Goal: Task Accomplishment & Management: Use online tool/utility

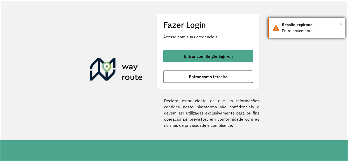
click at [342, 23] on span "×" at bounding box center [341, 24] width 3 height 8
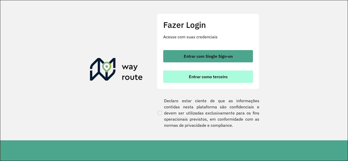
click at [204, 78] on span "Entrar como terceiro" at bounding box center [208, 77] width 39 height 4
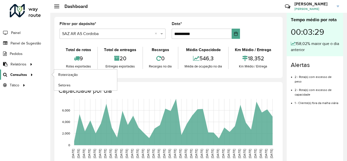
click at [23, 74] on span "Consultas" at bounding box center [18, 74] width 17 height 5
click at [92, 78] on link "Roteirização" at bounding box center [85, 75] width 63 height 10
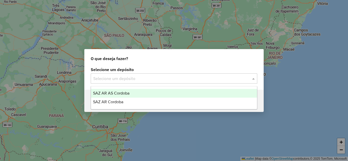
click at [152, 78] on input "text" at bounding box center [168, 79] width 151 height 6
click at [129, 93] on span "SAZ AR AS Cordoba" at bounding box center [111, 93] width 36 height 4
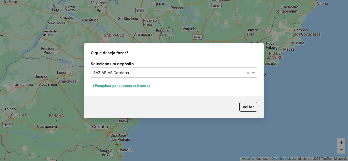
click at [138, 86] on button "Pesquisar por sessões existentes" at bounding box center [122, 86] width 62 height 8
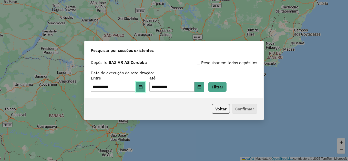
click at [143, 88] on icon "Choose Date" at bounding box center [141, 87] width 4 height 4
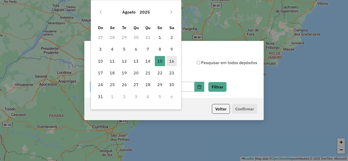
click at [173, 61] on span "16" at bounding box center [172, 61] width 10 height 10
type input "**********"
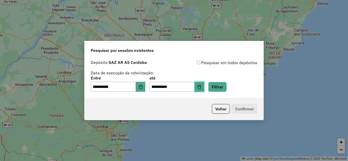
click at [201, 86] on icon "Choose Date" at bounding box center [199, 87] width 4 height 4
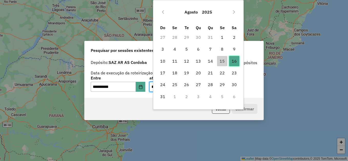
click at [234, 61] on span "16" at bounding box center [234, 61] width 10 height 10
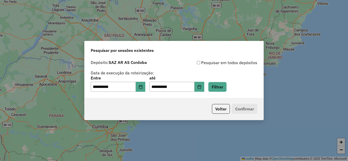
click at [245, 87] on div "**********" at bounding box center [174, 84] width 167 height 16
click at [227, 87] on button "Filtrar" at bounding box center [217, 87] width 18 height 10
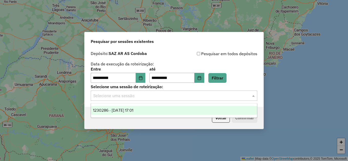
click at [158, 97] on input "text" at bounding box center [168, 96] width 151 height 6
click at [133, 110] on span "1230286 - 16/08/2025 17:01" at bounding box center [113, 110] width 40 height 4
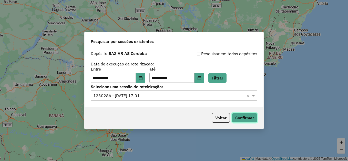
click at [249, 117] on button "Confirmar" at bounding box center [244, 118] width 25 height 10
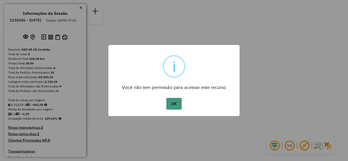
click at [176, 105] on button "OK" at bounding box center [173, 104] width 15 height 12
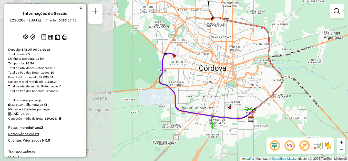
drag, startPoint x: 183, startPoint y: 80, endPoint x: 291, endPoint y: 61, distance: 110.3
click at [291, 61] on div "Janela de atendimento Grade de atendimento Capacidade Transportadoras Veículos …" at bounding box center [174, 80] width 348 height 161
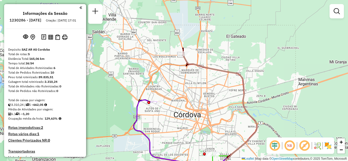
drag, startPoint x: 247, startPoint y: 63, endPoint x: 228, endPoint y: 112, distance: 52.6
click at [228, 112] on div "Janela de atendimento Grade de atendimento Capacidade Transportadoras Veículos …" at bounding box center [174, 80] width 348 height 161
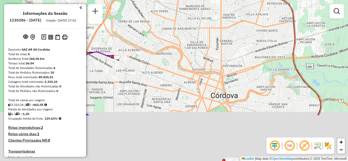
drag, startPoint x: 194, startPoint y: 113, endPoint x: 202, endPoint y: 51, distance: 62.8
click at [202, 51] on div "Janela de atendimento Grade de atendimento Capacidade Transportadoras Veículos …" at bounding box center [174, 80] width 348 height 161
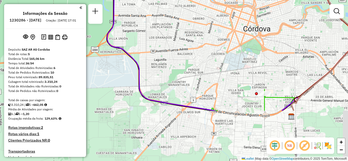
drag, startPoint x: 155, startPoint y: 91, endPoint x: 185, endPoint y: 23, distance: 73.9
click at [185, 23] on div "Janela de atendimento Grade de atendimento Capacidade Transportadoras Veículos …" at bounding box center [174, 80] width 348 height 161
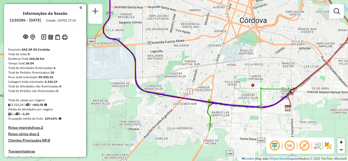
drag, startPoint x: 233, startPoint y: 76, endPoint x: 227, endPoint y: 48, distance: 28.5
click at [227, 48] on div "Janela de atendimento Grade de atendimento Capacidade Transportadoras Veículos …" at bounding box center [174, 80] width 348 height 161
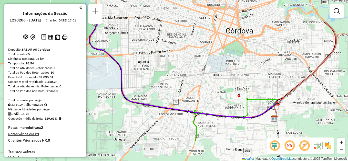
drag, startPoint x: 203, startPoint y: 37, endPoint x: 188, endPoint y: 123, distance: 86.7
click at [187, 126] on div "Janela de atendimento Grade de atendimento Capacidade Transportadoras Veículos …" at bounding box center [174, 80] width 348 height 161
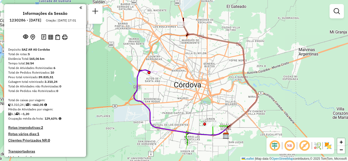
drag, startPoint x: 181, startPoint y: 132, endPoint x: 179, endPoint y: 105, distance: 27.5
click at [179, 105] on div "Janela de atendimento Grade de atendimento Capacidade Transportadoras Veículos …" at bounding box center [174, 80] width 348 height 161
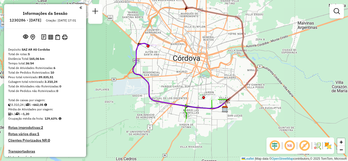
drag, startPoint x: 213, startPoint y: 54, endPoint x: 195, endPoint y: 108, distance: 57.3
click at [195, 108] on div "Janela de atendimento Grade de atendimento Capacidade Transportadoras Veículos …" at bounding box center [174, 80] width 348 height 161
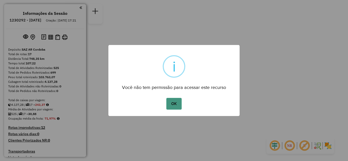
click at [173, 106] on button "OK" at bounding box center [173, 104] width 15 height 12
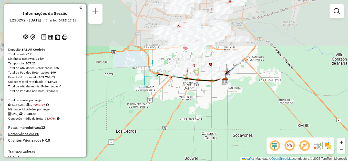
drag, startPoint x: 158, startPoint y: 32, endPoint x: 204, endPoint y: 106, distance: 87.4
click at [204, 106] on div "Janela de atendimento Grade de atendimento Capacidade Transportadoras Veículos …" at bounding box center [174, 80] width 348 height 161
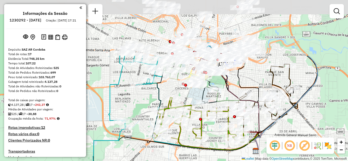
drag, startPoint x: 215, startPoint y: 99, endPoint x: 228, endPoint y: 161, distance: 63.6
click at [228, 161] on html "Aguarde... Pop-up bloqueado! Seu navegador bloqueou automáticamente a abertura …" at bounding box center [174, 80] width 348 height 161
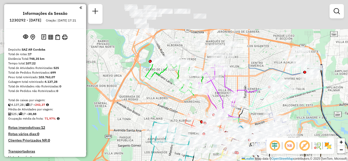
drag, startPoint x: 285, startPoint y: 37, endPoint x: 302, endPoint y: 113, distance: 78.0
click at [305, 114] on div "Janela de atendimento Grade de atendimento Capacidade Transportadoras Veículos …" at bounding box center [174, 80] width 348 height 161
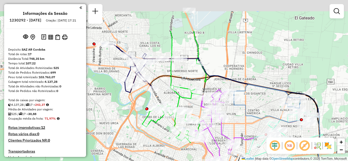
drag, startPoint x: 252, startPoint y: 55, endPoint x: 250, endPoint y: 94, distance: 38.7
click at [250, 103] on div "Janela de atendimento Grade de atendimento Capacidade Transportadoras Veículos …" at bounding box center [174, 80] width 348 height 161
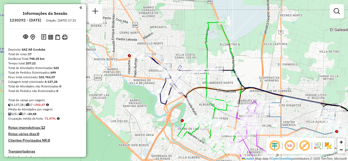
drag, startPoint x: 238, startPoint y: 63, endPoint x: 271, endPoint y: 76, distance: 34.8
click at [271, 76] on div "Janela de atendimento Grade de atendimento Capacidade Transportadoras Veículos …" at bounding box center [174, 80] width 348 height 161
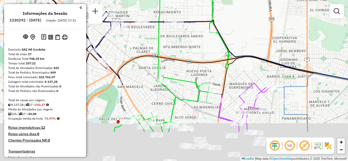
drag, startPoint x: 241, startPoint y: 92, endPoint x: 259, endPoint y: 46, distance: 49.3
click at [259, 46] on div "Janela de atendimento Grade de atendimento Capacidade Transportadoras Veículos …" at bounding box center [174, 80] width 348 height 161
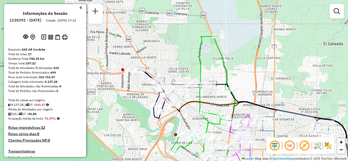
drag, startPoint x: 268, startPoint y: 23, endPoint x: 259, endPoint y: 73, distance: 50.9
click at [259, 73] on div "Janela de atendimento Grade de atendimento Capacidade Transportadoras Veículos …" at bounding box center [174, 80] width 348 height 161
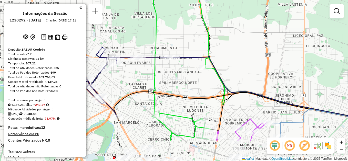
drag, startPoint x: 165, startPoint y: 119, endPoint x: 175, endPoint y: 83, distance: 38.1
click at [175, 83] on div "Janela de atendimento Grade de atendimento Capacidade Transportadoras Veículos …" at bounding box center [174, 80] width 348 height 161
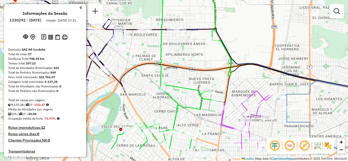
drag, startPoint x: 178, startPoint y: 76, endPoint x: 182, endPoint y: 54, distance: 22.3
click at [182, 56] on div "Janela de atendimento Grade de atendimento Capacidade Transportadoras Veículos …" at bounding box center [174, 80] width 348 height 161
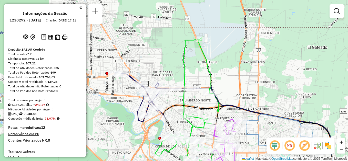
drag, startPoint x: 217, startPoint y: 27, endPoint x: 227, endPoint y: 74, distance: 47.7
click at [227, 74] on div "Janela de atendimento Grade de atendimento Capacidade Transportadoras Veículos …" at bounding box center [174, 80] width 348 height 161
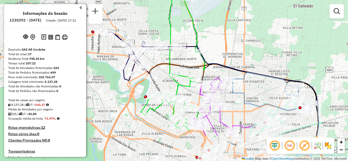
drag, startPoint x: 222, startPoint y: 85, endPoint x: 213, endPoint y: 53, distance: 33.7
click at [207, 43] on div "Janela de atendimento Grade de atendimento Capacidade Transportadoras Veículos …" at bounding box center [174, 80] width 348 height 161
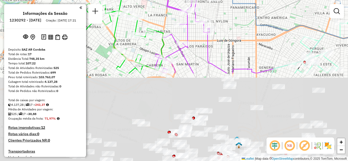
drag, startPoint x: 226, startPoint y: 112, endPoint x: 218, endPoint y: 21, distance: 91.1
click at [218, 21] on div "Janela de atendimento Grade de atendimento Capacidade Transportadoras Veículos …" at bounding box center [174, 80] width 348 height 161
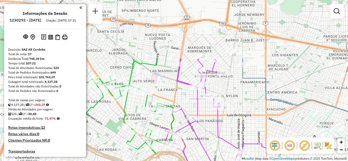
drag, startPoint x: 229, startPoint y: 37, endPoint x: 238, endPoint y: 125, distance: 88.4
click at [239, 128] on div "Janela de atendimento Grade de atendimento Capacidade Transportadoras Veículos …" at bounding box center [174, 80] width 348 height 161
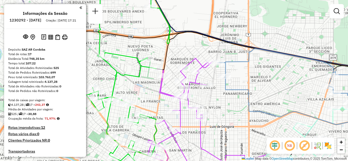
drag, startPoint x: 218, startPoint y: 44, endPoint x: 201, endPoint y: 40, distance: 18.2
click at [201, 40] on div "Janela de atendimento Grade de atendimento Capacidade Transportadoras Veículos …" at bounding box center [174, 80] width 348 height 161
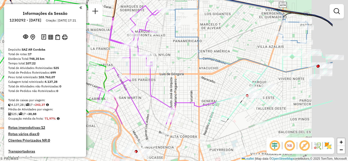
drag, startPoint x: 242, startPoint y: 66, endPoint x: 224, endPoint y: 52, distance: 23.6
click at [224, 52] on div "Janela de atendimento Grade de atendimento Capacidade Transportadoras Veículos …" at bounding box center [174, 80] width 348 height 161
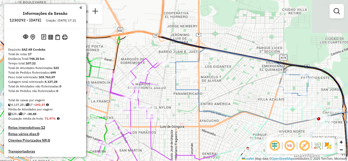
drag, startPoint x: 232, startPoint y: 31, endPoint x: 233, endPoint y: 79, distance: 48.2
click at [233, 84] on div "Janela de atendimento Grade de atendimento Capacidade Transportadoras Veículos …" at bounding box center [174, 80] width 348 height 161
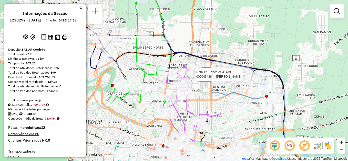
select select "**********"
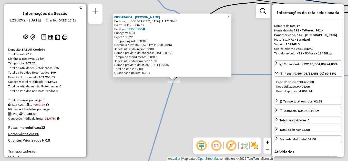
scroll to position [526, 0]
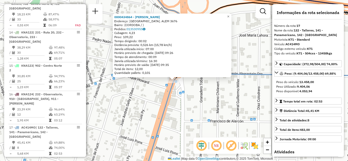
click at [210, 104] on div "0000434864 - Farias Patricia Alejandra Endereço: AVENIDA LEANDRO N. ALEM 3676 B…" at bounding box center [174, 80] width 348 height 161
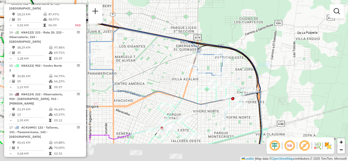
drag, startPoint x: 155, startPoint y: 96, endPoint x: 169, endPoint y: 63, distance: 36.3
click at [169, 63] on div "Janela de atendimento Grade de atendimento Capacidade Transportadoras Veículos …" at bounding box center [174, 80] width 348 height 161
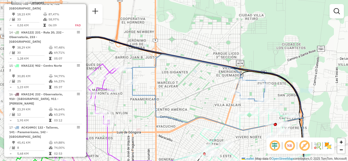
drag, startPoint x: 164, startPoint y: 68, endPoint x: 206, endPoint y: 94, distance: 49.4
click at [206, 94] on div "Janela de atendimento Grade de atendimento Capacidade Transportadoras Veículos …" at bounding box center [174, 80] width 348 height 161
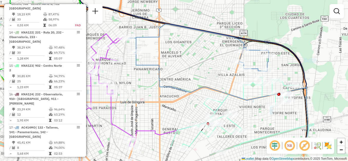
drag, startPoint x: 196, startPoint y: 87, endPoint x: 199, endPoint y: 57, distance: 30.5
click at [199, 57] on div "Janela de atendimento Grade de atendimento Capacidade Transportadoras Veículos …" at bounding box center [174, 80] width 348 height 161
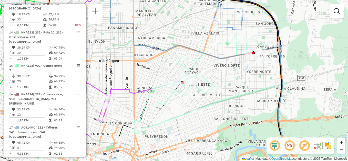
drag, startPoint x: 246, startPoint y: 109, endPoint x: 220, endPoint y: 67, distance: 48.8
click at [220, 67] on div "Janela de atendimento Grade de atendimento Capacidade Transportadoras Veículos …" at bounding box center [174, 80] width 348 height 161
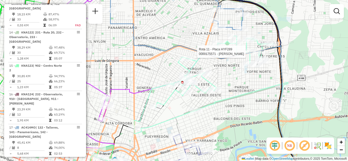
select select "**********"
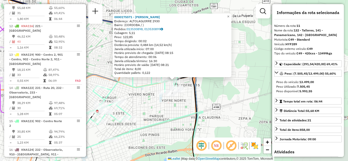
scroll to position [447, 0]
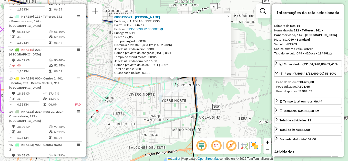
click at [178, 102] on div "0000175571 - Martinez Cardozo Zenayda Endereço: ALTOLAGUIRRE 2930 Bairro: (CORD…" at bounding box center [174, 80] width 348 height 161
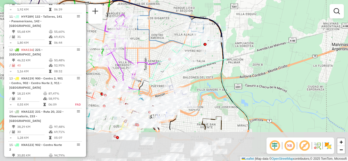
drag, startPoint x: 174, startPoint y: 115, endPoint x: 214, endPoint y: 60, distance: 67.9
click at [214, 60] on div "Janela de atendimento Grade de atendimento Capacidade Transportadoras Veículos …" at bounding box center [174, 80] width 348 height 161
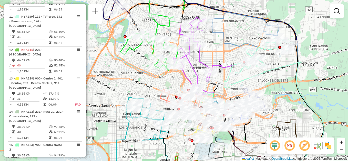
drag, startPoint x: 154, startPoint y: 38, endPoint x: 223, endPoint y: 49, distance: 69.9
click at [223, 49] on div "Janela de atendimento Grade de atendimento Capacidade Transportadoras Veículos …" at bounding box center [174, 80] width 348 height 161
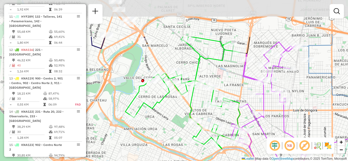
drag, startPoint x: 154, startPoint y: 70, endPoint x: 152, endPoint y: 118, distance: 48.5
click at [157, 124] on div "Janela de atendimento Grade de atendimento Capacidade Transportadoras Veículos …" at bounding box center [174, 80] width 348 height 161
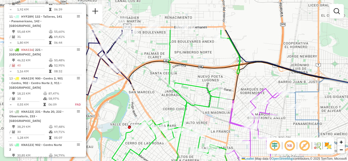
drag, startPoint x: 223, startPoint y: 72, endPoint x: 212, endPoint y: 119, distance: 48.4
click at [212, 119] on div "Janela de atendimento Grade de atendimento Capacidade Transportadoras Veículos …" at bounding box center [174, 80] width 348 height 161
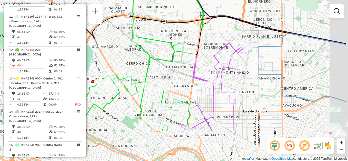
drag, startPoint x: 208, startPoint y: 76, endPoint x: 167, endPoint y: 1, distance: 86.0
click at [170, 4] on div "Janela de atendimento Grade de atendimento Capacidade Transportadoras Veículos …" at bounding box center [174, 80] width 348 height 161
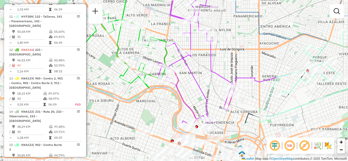
drag, startPoint x: 247, startPoint y: 94, endPoint x: 225, endPoint y: 40, distance: 58.1
click at [225, 40] on div "Janela de atendimento Grade de atendimento Capacidade Transportadoras Veículos …" at bounding box center [174, 80] width 348 height 161
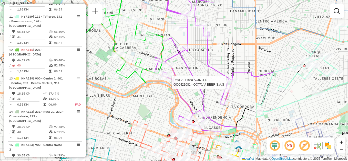
select select "**********"
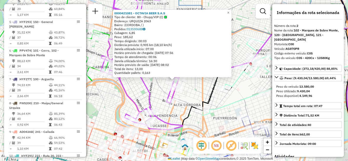
scroll to position [207, 0]
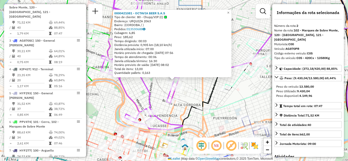
click at [220, 99] on div "0000421081 - OCTAVIA BEER S.A.S Tipo de cliente: 80 - Chopp/VIP (C) Endereço: U…" at bounding box center [174, 80] width 348 height 161
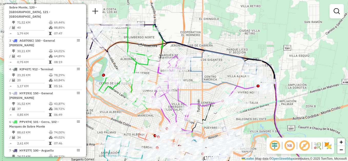
drag, startPoint x: 197, startPoint y: 48, endPoint x: 196, endPoint y: 89, distance: 40.3
click at [196, 89] on div "Janela de atendimento Grade de atendimento Capacidade Transportadoras Veículos …" at bounding box center [174, 80] width 348 height 161
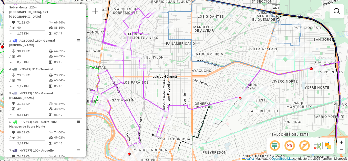
drag, startPoint x: 213, startPoint y: 64, endPoint x: 220, endPoint y: 40, distance: 25.4
click at [220, 40] on div "Janela de atendimento Grade de atendimento Capacidade Transportadoras Veículos …" at bounding box center [174, 80] width 348 height 161
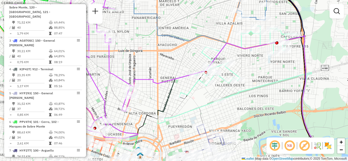
drag, startPoint x: 279, startPoint y: 85, endPoint x: 245, endPoint y: 59, distance: 42.7
click at [245, 59] on div "Janela de atendimento Grade de atendimento Capacidade Transportadoras Veículos …" at bounding box center [174, 80] width 348 height 161
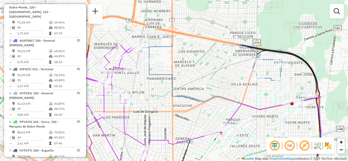
drag, startPoint x: 219, startPoint y: 37, endPoint x: 234, endPoint y: 98, distance: 63.2
click at [234, 98] on div "Janela de atendimento Grade de atendimento Capacidade Transportadoras Veículos …" at bounding box center [174, 80] width 348 height 161
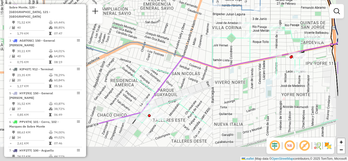
drag, startPoint x: 261, startPoint y: 90, endPoint x: 233, endPoint y: 55, distance: 44.8
click at [233, 55] on div "Janela de atendimento Grade de atendimento Capacidade Transportadoras Veículos …" at bounding box center [174, 80] width 348 height 161
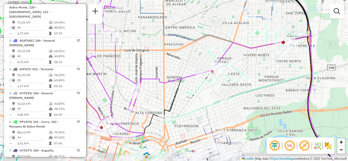
drag, startPoint x: 234, startPoint y: 76, endPoint x: 245, endPoint y: 54, distance: 25.3
click at [248, 55] on div "Janela de atendimento Grade de atendimento Capacidade Transportadoras Veículos …" at bounding box center [174, 80] width 348 height 161
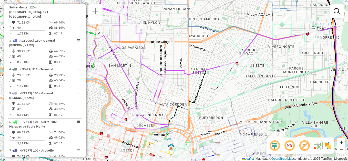
drag, startPoint x: 242, startPoint y: 101, endPoint x: 272, endPoint y: 105, distance: 29.7
click at [274, 105] on div "Janela de atendimento Grade de atendimento Capacidade Transportadoras Veículos …" at bounding box center [174, 80] width 348 height 161
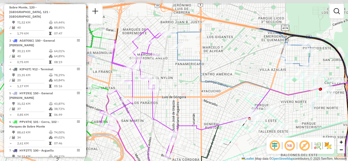
drag, startPoint x: 212, startPoint y: 67, endPoint x: 222, endPoint y: 112, distance: 45.7
click at [222, 112] on div "Janela de atendimento Grade de atendimento Capacidade Transportadoras Veículos …" at bounding box center [174, 80] width 348 height 161
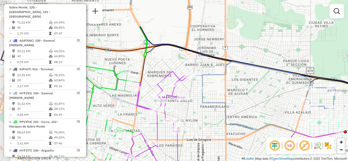
drag, startPoint x: 189, startPoint y: 77, endPoint x: 214, endPoint y: 120, distance: 49.5
click at [214, 120] on div "Janela de atendimento Grade de atendimento Capacidade Transportadoras Veículos …" at bounding box center [174, 80] width 348 height 161
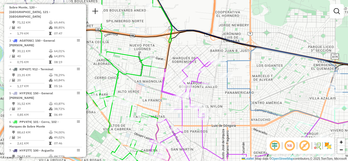
drag, startPoint x: 188, startPoint y: 105, endPoint x: 213, endPoint y: 91, distance: 28.6
click at [213, 91] on div "Janela de atendimento Grade de atendimento Capacidade Transportadoras Veículos …" at bounding box center [174, 80] width 348 height 161
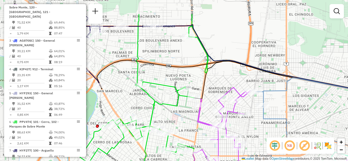
drag, startPoint x: 209, startPoint y: 98, endPoint x: 246, endPoint y: 135, distance: 51.5
click at [246, 135] on div "Janela de atendimento Grade de atendimento Capacidade Transportadoras Veículos …" at bounding box center [174, 80] width 348 height 161
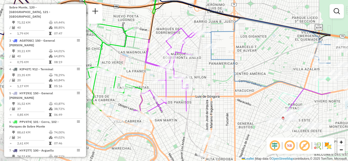
drag, startPoint x: 224, startPoint y: 80, endPoint x: 171, endPoint y: 14, distance: 84.5
click at [171, 14] on div "Janela de atendimento Grade de atendimento Capacidade Transportadoras Veículos …" at bounding box center [174, 80] width 348 height 161
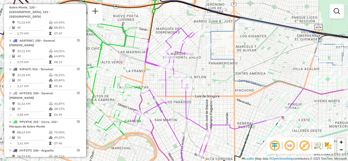
drag, startPoint x: 207, startPoint y: 76, endPoint x: 205, endPoint y: 74, distance: 3.1
click at [206, 75] on div "Janela de atendimento Grade de atendimento Capacidade Transportadoras Veículos …" at bounding box center [174, 80] width 348 height 161
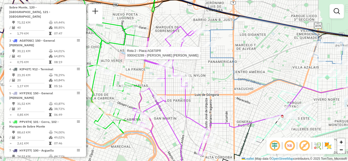
select select "**********"
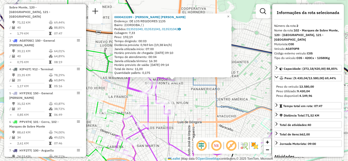
click at [197, 106] on div "0000423289 - Ramirez Arnau Valeria Lorena Endereço: DE LOS REGIDORES 1135 Bairr…" at bounding box center [174, 80] width 348 height 161
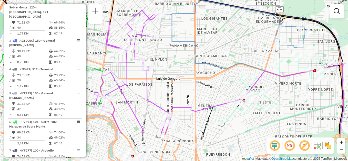
drag, startPoint x: 221, startPoint y: 127, endPoint x: 202, endPoint y: 79, distance: 51.4
click at [203, 79] on div "Janela de atendimento Grade de atendimento Capacidade Transportadoras Veículos …" at bounding box center [174, 80] width 348 height 161
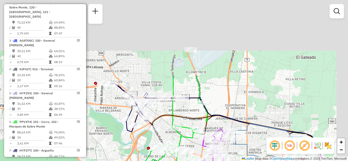
drag, startPoint x: 140, startPoint y: 51, endPoint x: 124, endPoint y: 168, distance: 118.6
click at [124, 161] on html "Aguarde... Pop-up bloqueado! Seu navegador bloqueou automáticamente a abertura …" at bounding box center [174, 80] width 348 height 161
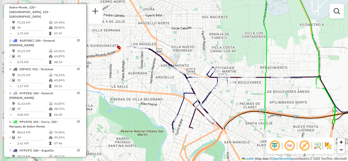
drag, startPoint x: 146, startPoint y: 101, endPoint x: 249, endPoint y: 53, distance: 113.9
click at [249, 53] on div "Janela de atendimento Grade de atendimento Capacidade Transportadoras Veículos …" at bounding box center [174, 80] width 348 height 161
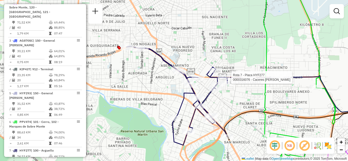
select select "**********"
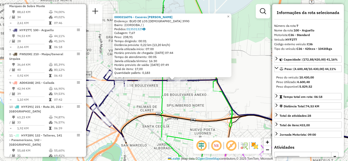
scroll to position [341, 0]
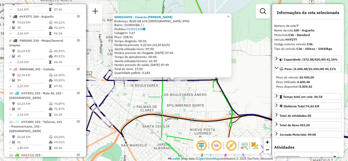
click at [225, 104] on icon at bounding box center [183, 81] width 100 height 194
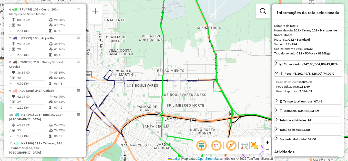
scroll to position [312, 0]
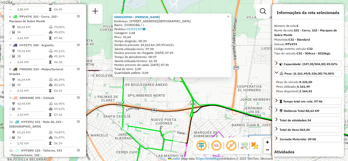
click at [165, 94] on div "0000320950 - Sueldo Juan Endereço: BLVD DE LOS RUSOS 2871 Bairro: (CORDOBA / ) …" at bounding box center [174, 80] width 348 height 161
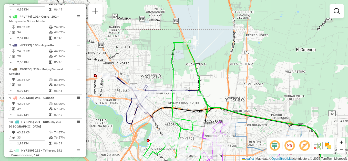
drag, startPoint x: 169, startPoint y: 101, endPoint x: 186, endPoint y: 107, distance: 17.9
click at [186, 107] on div "Janela de atendimento Grade de atendimento Capacidade Transportadoras Veículos …" at bounding box center [174, 80] width 348 height 161
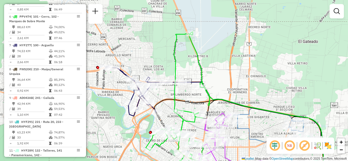
drag, startPoint x: 170, startPoint y: 115, endPoint x: 165, endPoint y: 100, distance: 15.4
click at [165, 100] on icon at bounding box center [238, 131] width 169 height 65
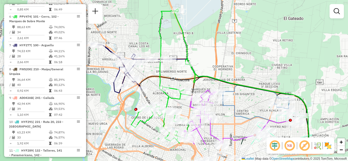
drag, startPoint x: 169, startPoint y: 119, endPoint x: 177, endPoint y: 81, distance: 39.1
click at [177, 81] on div "Janela de atendimento Grade de atendimento Capacidade Transportadoras Veículos …" at bounding box center [174, 80] width 348 height 161
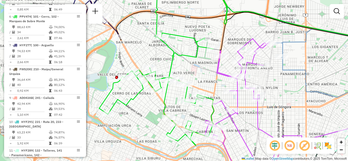
drag, startPoint x: 181, startPoint y: 76, endPoint x: 197, endPoint y: 60, distance: 23.2
click at [208, 58] on div "Janela de atendimento Grade de atendimento Capacidade Transportadoras Veículos …" at bounding box center [174, 80] width 348 height 161
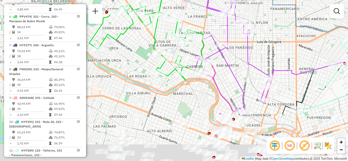
drag, startPoint x: 238, startPoint y: 131, endPoint x: 219, endPoint y: 48, distance: 85.2
click at [219, 48] on icon at bounding box center [234, 43] width 78 height 141
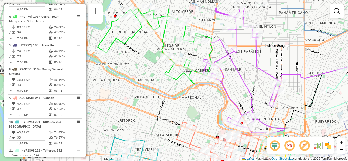
drag, startPoint x: 194, startPoint y: 102, endPoint x: 214, endPoint y: 140, distance: 42.9
click at [215, 142] on div "Janela de atendimento Grade de atendimento Capacidade Transportadoras Veículos …" at bounding box center [174, 80] width 348 height 161
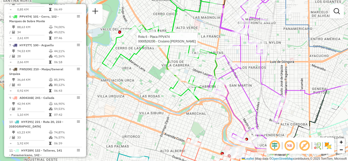
select select "**********"
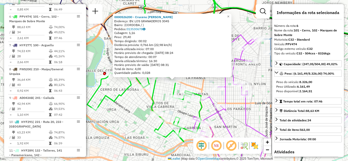
click at [240, 123] on div "0000526200 - Cruceno Juan Pablo Endereço: BV. LOS GRANADEROS 3045 Bairro: (CORD…" at bounding box center [174, 80] width 348 height 161
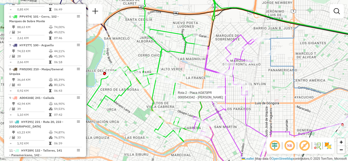
select select "**********"
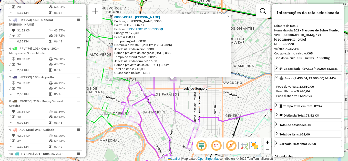
scroll to position [207, 0]
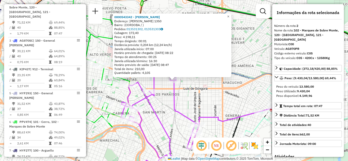
click at [223, 102] on div "0000543342 - Gonzalez Diego Victor Fernando Endereço: VICENTE ESPINEL 1350 Bair…" at bounding box center [174, 80] width 348 height 161
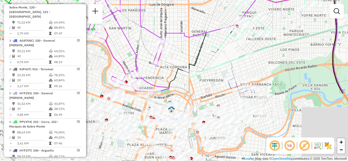
drag, startPoint x: 235, startPoint y: 129, endPoint x: 193, endPoint y: 37, distance: 101.5
click at [193, 37] on icon at bounding box center [236, 42] width 211 height 103
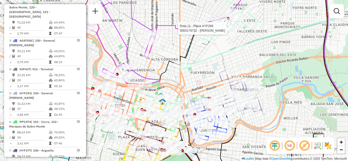
select select "**********"
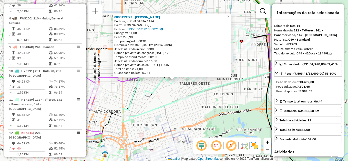
scroll to position [447, 0]
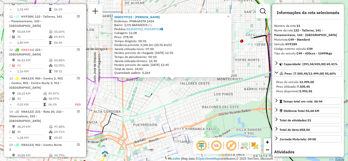
click at [210, 95] on div "0000179722 - Saravia Perla Carina Endereço: PINAGASTA 1424 Bairro: (LOS NARANJO…" at bounding box center [174, 80] width 348 height 161
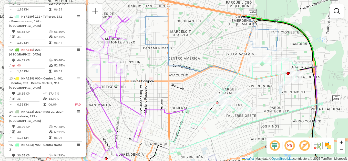
drag, startPoint x: 221, startPoint y: 121, endPoint x: 255, endPoint y: 143, distance: 41.2
click at [255, 147] on div "Janela de atendimento Grade de atendimento Capacidade Transportadoras Veículos …" at bounding box center [174, 80] width 348 height 161
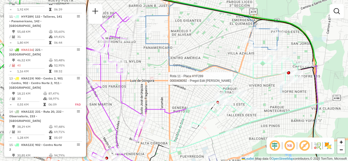
select select "**********"
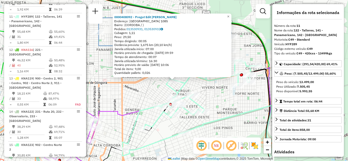
click at [219, 123] on icon at bounding box center [233, 141] width 96 height 73
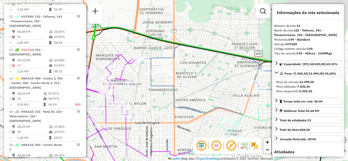
drag, startPoint x: 147, startPoint y: 86, endPoint x: 205, endPoint y: 130, distance: 72.7
click at [205, 130] on div "Janela de atendimento Grade de atendimento Capacidade Transportadoras Veículos …" at bounding box center [174, 80] width 348 height 161
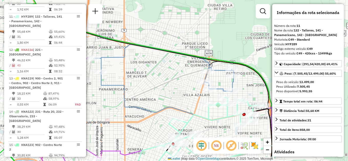
drag, startPoint x: 190, startPoint y: 122, endPoint x: 134, endPoint y: 119, distance: 56.0
click at [134, 119] on div "Janela de atendimento Grade de atendimento Capacidade Transportadoras Veículos …" at bounding box center [174, 80] width 348 height 161
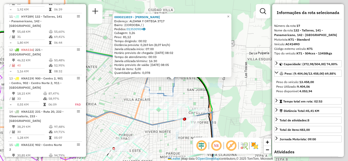
scroll to position [526, 0]
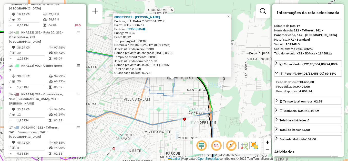
click at [155, 124] on icon at bounding box center [127, 128] width 173 height 100
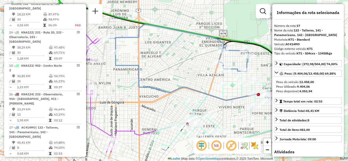
drag, startPoint x: 157, startPoint y: 113, endPoint x: 211, endPoint y: 80, distance: 64.0
click at [211, 80] on div "Janela de atendimento Grade de atendimento Capacidade Transportadoras Veículos …" at bounding box center [174, 80] width 348 height 161
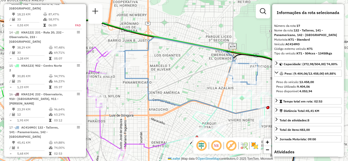
drag, startPoint x: 228, startPoint y: 91, endPoint x: 241, endPoint y: 118, distance: 30.4
click at [246, 120] on div "Janela de atendimento Grade de atendimento Capacidade Transportadoras Veículos …" at bounding box center [174, 80] width 348 height 161
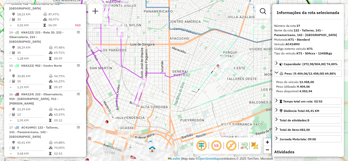
drag, startPoint x: 207, startPoint y: 83, endPoint x: 233, endPoint y: 34, distance: 55.5
click at [233, 34] on icon at bounding box center [231, 51] width 173 height 112
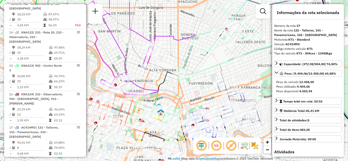
drag, startPoint x: 183, startPoint y: 114, endPoint x: 192, endPoint y: 78, distance: 37.1
click at [192, 78] on icon at bounding box center [247, 32] width 139 height 98
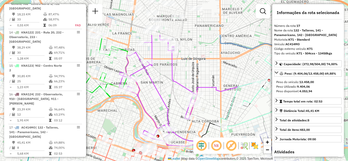
drag, startPoint x: 163, startPoint y: 68, endPoint x: 201, endPoint y: 119, distance: 64.5
click at [201, 119] on div "Janela de atendimento Grade de atendimento Capacidade Transportadoras Veículos …" at bounding box center [174, 80] width 348 height 161
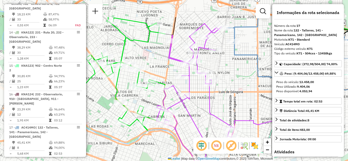
drag, startPoint x: 158, startPoint y: 97, endPoint x: 196, endPoint y: 130, distance: 50.1
click at [196, 130] on icon at bounding box center [197, 102] width 82 height 156
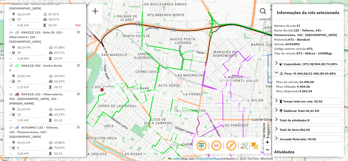
drag, startPoint x: 186, startPoint y: 106, endPoint x: 209, endPoint y: 127, distance: 31.4
click at [217, 132] on icon at bounding box center [231, 128] width 82 height 154
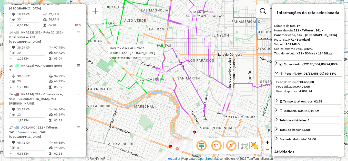
click at [169, 52] on div at bounding box center [164, 50] width 13 height 5
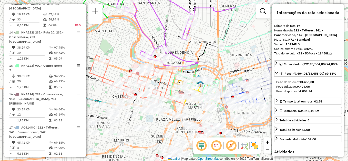
drag, startPoint x: 184, startPoint y: 100, endPoint x: 144, endPoint y: 26, distance: 83.7
click at [144, 26] on div "Janela de atendimento Grade de atendimento Capacidade Transportadoras Veículos …" at bounding box center [174, 80] width 348 height 161
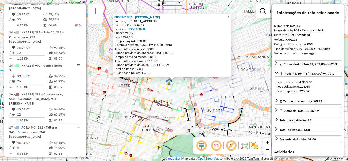
click at [241, 45] on div "0000381882 - Carini Mariana Endereço: RIVADAVIA 554 Bairro: (CORDOBA / ) Pedido…" at bounding box center [174, 80] width 348 height 161
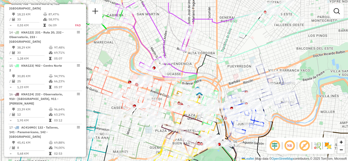
drag, startPoint x: 164, startPoint y: 65, endPoint x: 196, endPoint y: 84, distance: 37.3
click at [196, 84] on icon at bounding box center [193, 101] width 49 height 53
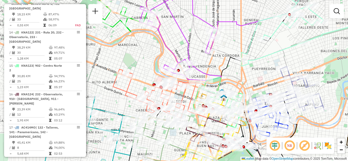
drag, startPoint x: 190, startPoint y: 61, endPoint x: 221, endPoint y: 69, distance: 31.8
click at [220, 69] on div "Janela de atendimento Grade de atendimento Capacidade Transportadoras Veículos …" at bounding box center [174, 80] width 348 height 161
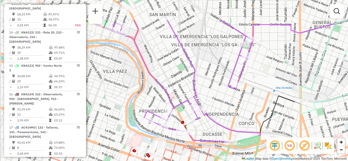
drag, startPoint x: 184, startPoint y: 38, endPoint x: 200, endPoint y: 97, distance: 61.1
click at [200, 97] on div "Janela de atendimento Grade de atendimento Capacidade Transportadoras Veículos …" at bounding box center [174, 80] width 348 height 161
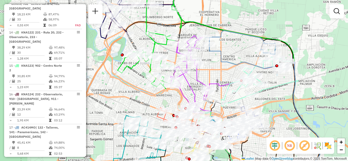
drag, startPoint x: 187, startPoint y: 74, endPoint x: 190, endPoint y: 88, distance: 15.0
click at [190, 88] on icon at bounding box center [190, 75] width 41 height 78
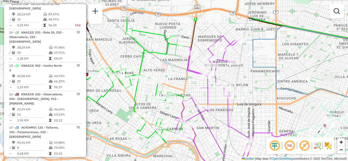
drag, startPoint x: 199, startPoint y: 89, endPoint x: 212, endPoint y: 123, distance: 35.9
click at [212, 123] on div "Janela de atendimento Grade de atendimento Capacidade Transportadoras Veículos …" at bounding box center [174, 80] width 348 height 161
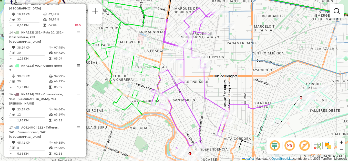
drag, startPoint x: 176, startPoint y: 70, endPoint x: 152, endPoint y: 29, distance: 47.9
click at [152, 29] on div "Janela de atendimento Grade de atendimento Capacidade Transportadoras Veículos …" at bounding box center [174, 80] width 348 height 161
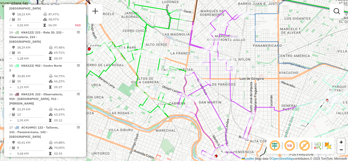
drag, startPoint x: 199, startPoint y: 109, endPoint x: 225, endPoint y: 112, distance: 26.3
click at [225, 112] on div "Janela de atendimento Grade de atendimento Capacidade Transportadoras Veículos …" at bounding box center [174, 80] width 348 height 161
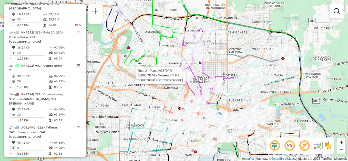
drag, startPoint x: 202, startPoint y: 92, endPoint x: 189, endPoint y: 76, distance: 20.5
click at [189, 76] on icon at bounding box center [197, 67] width 41 height 78
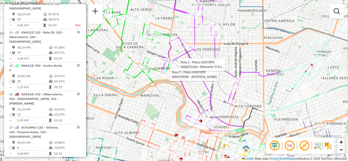
drag, startPoint x: 204, startPoint y: 75, endPoint x: 231, endPoint y: 100, distance: 37.4
click at [232, 100] on div "Rota 2 - Placa AG870PR 0000378090 - Ugarte Carlos Rota 2 - Placa AG870PR 000037…" at bounding box center [174, 80] width 348 height 161
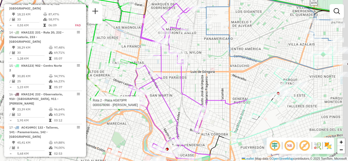
drag, startPoint x: 261, startPoint y: 73, endPoint x: 209, endPoint y: 63, distance: 53.1
click at [209, 63] on div "Rota 2 - Placa AG870PR 0000378090 - Ugarte Carlos Janela de atendimento Grade d…" at bounding box center [174, 80] width 348 height 161
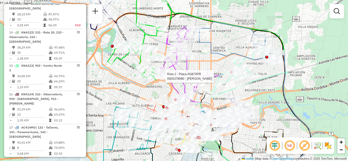
drag, startPoint x: 214, startPoint y: 66, endPoint x: 202, endPoint y: 59, distance: 14.6
click at [202, 59] on div "Rota 2 - Placa AG870PR 0000378090 - Ugarte Carlos Janela de atendimento Grade d…" at bounding box center [174, 80] width 348 height 161
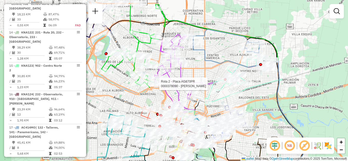
drag, startPoint x: 201, startPoint y: 53, endPoint x: 202, endPoint y: 73, distance: 20.3
click at [202, 73] on div "Rota 2 - Placa AG870PR 0000378090 - Ugarte Carlos Janela de atendimento Grade d…" at bounding box center [174, 80] width 348 height 161
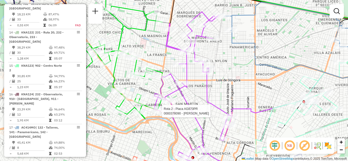
drag, startPoint x: 192, startPoint y: 65, endPoint x: 219, endPoint y: 77, distance: 29.3
click at [219, 77] on div "Rota 2 - Placa AG870PR 0000378090 - Ugarte Carlos Janela de atendimento Grade d…" at bounding box center [174, 80] width 348 height 161
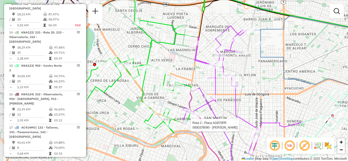
drag, startPoint x: 221, startPoint y: 95, endPoint x: 250, endPoint y: 109, distance: 32.0
click at [250, 109] on div "Rota 2 - Placa AG870PR 0000378090 - Ugarte Carlos Janela de atendimento Grade d…" at bounding box center [174, 80] width 348 height 161
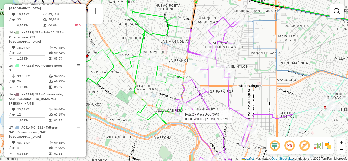
drag, startPoint x: 248, startPoint y: 95, endPoint x: 261, endPoint y: 91, distance: 13.2
click at [261, 91] on div "Rota 2 - Placa AG870PR 0000378090 - Ugarte Carlos Janela de atendimento Grade d…" at bounding box center [174, 80] width 348 height 161
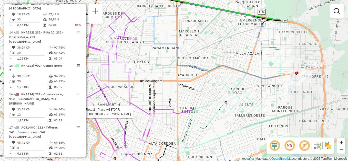
drag, startPoint x: 299, startPoint y: 105, endPoint x: 179, endPoint y: 100, distance: 120.6
click at [179, 100] on div "Rota 2 - Placa AG870PR 0000378090 - Ugarte Carlos Janela de atendimento Grade d…" at bounding box center [174, 80] width 348 height 161
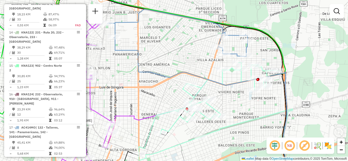
drag, startPoint x: 271, startPoint y: 90, endPoint x: 254, endPoint y: 96, distance: 18.3
click at [254, 96] on div "Rota 2 - Placa AG870PR 0000378090 - Ugarte Carlos Janela de atendimento Grade d…" at bounding box center [174, 80] width 348 height 161
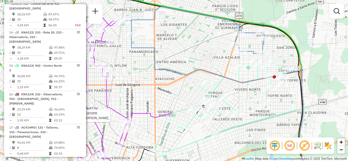
drag, startPoint x: 217, startPoint y: 87, endPoint x: 234, endPoint y: 85, distance: 16.6
click at [234, 85] on div "Rota 2 - Placa AG870PR 0000378090 - Ugarte Carlos Janela de atendimento Grade d…" at bounding box center [174, 80] width 348 height 161
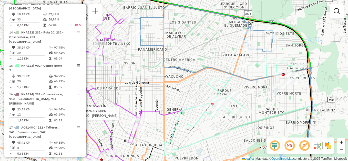
drag, startPoint x: 244, startPoint y: 93, endPoint x: 251, endPoint y: 93, distance: 8.0
click at [251, 93] on div "Rota 2 - Placa AG870PR 0000378090 - Ugarte Carlos Janela de atendimento Grade d…" at bounding box center [174, 80] width 348 height 161
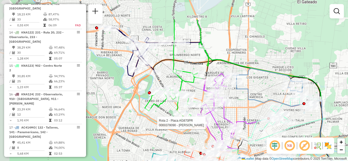
drag, startPoint x: 290, startPoint y: 108, endPoint x: 311, endPoint y: 139, distance: 37.2
click at [314, 143] on hb-router-mapa "Informações da Sessão 1230292 - 16/08/2025 Criação: 15/08/2025 17:21 Depósito: …" at bounding box center [174, 80] width 348 height 161
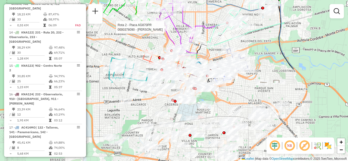
drag, startPoint x: 291, startPoint y: 104, endPoint x: 202, endPoint y: 9, distance: 130.0
click at [202, 9] on div "Rota 2 - Placa AG870PR 0000378090 - Ugarte Carlos Janela de atendimento Grade d…" at bounding box center [174, 80] width 348 height 161
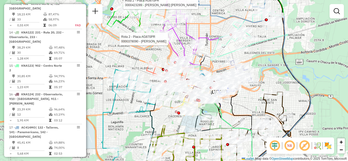
drag, startPoint x: 272, startPoint y: 62, endPoint x: 273, endPoint y: 70, distance: 8.3
click at [273, 70] on div "Rota 2 - Placa AG870PR 0000378090 - Ugarte Carlos Rota 2 - Placa AG870PR 000042…" at bounding box center [174, 80] width 348 height 161
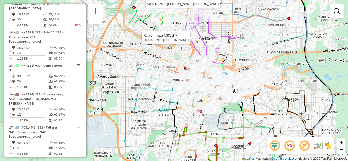
drag, startPoint x: 278, startPoint y: 63, endPoint x: 290, endPoint y: 62, distance: 12.1
click at [293, 63] on div "Rota 2 - Placa AG870PR 0000378090 - Ugarte Carlos Rota 2 - Placa AG870PR 000042…" at bounding box center [174, 80] width 348 height 161
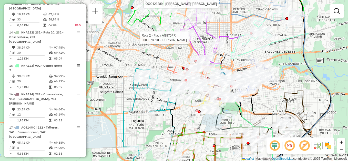
drag, startPoint x: 294, startPoint y: 52, endPoint x: 279, endPoint y: 74, distance: 26.3
click at [279, 74] on div "Rota 2 - Placa AG870PR 0000378090 - Ugarte Carlos Rota 2 - Placa AG870PR 000042…" at bounding box center [174, 80] width 348 height 161
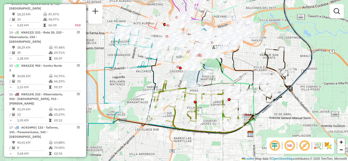
drag, startPoint x: 256, startPoint y: 81, endPoint x: 239, endPoint y: 72, distance: 19.4
click at [241, 65] on div "Rota 2 - Placa AG870PR 0000378090 - Ugarte Carlos Rota 2 - Placa AG870PR 000042…" at bounding box center [174, 80] width 348 height 161
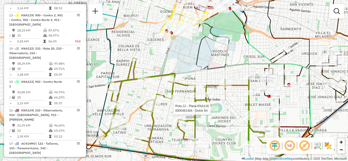
select select "**********"
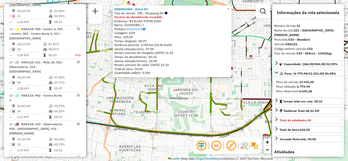
scroll to position [480, 0]
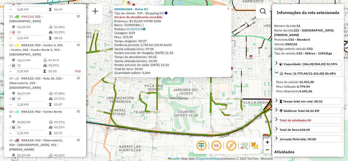
click at [187, 110] on div "0000461404 - Dulce Srl Tipo de cliente: 700 - Shopping (M) Horário de atendimen…" at bounding box center [174, 80] width 348 height 161
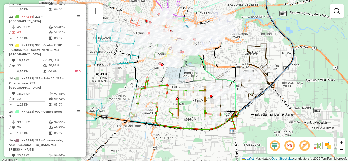
drag, startPoint x: 181, startPoint y: 107, endPoint x: 193, endPoint y: 130, distance: 24.9
click at [193, 130] on div "Janela de atendimento Grade de atendimento Capacidade Transportadoras Veículos …" at bounding box center [174, 80] width 348 height 161
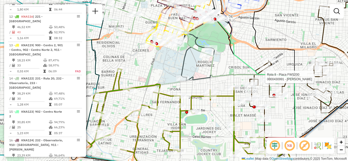
select select "**********"
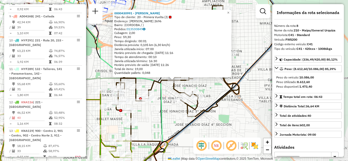
scroll to position [365, 0]
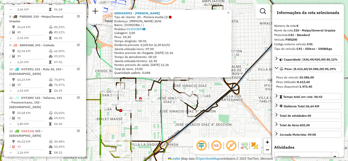
click at [222, 117] on div "0000430991 - Weng Xiaoyi Tipo de cliente: 20 - Primera Vuelta (J) Endereço: DIE…" at bounding box center [174, 80] width 348 height 161
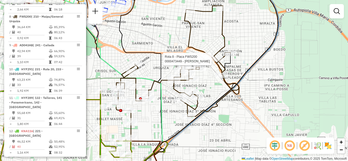
select select "**********"
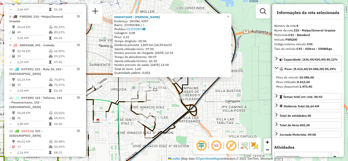
click at [192, 133] on div "0000473449 - Meisner Raul Alberto Endereço: JACHAL 4357 Bairro: (CORDOBA / ) Pe…" at bounding box center [174, 80] width 348 height 161
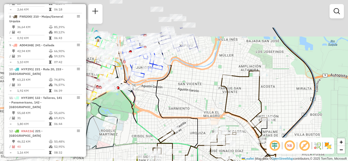
drag, startPoint x: 170, startPoint y: 109, endPoint x: 249, endPoint y: 137, distance: 84.2
click at [252, 154] on div "Janela de atendimento Grade de atendimento Capacidade Transportadoras Veículos …" at bounding box center [174, 80] width 348 height 161
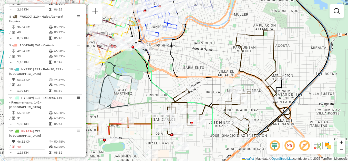
drag, startPoint x: 224, startPoint y: 108, endPoint x: 236, endPoint y: 66, distance: 43.5
click at [236, 66] on div "Janela de atendimento Grade de atendimento Capacidade Transportadoras Veículos …" at bounding box center [174, 80] width 348 height 161
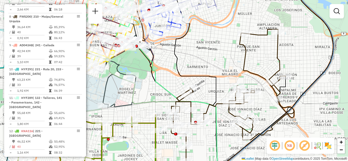
drag, startPoint x: 208, startPoint y: 66, endPoint x: 238, endPoint y: 57, distance: 31.7
click at [238, 57] on div "Janela de atendimento Grade de atendimento Capacidade Transportadoras Veículos …" at bounding box center [174, 80] width 348 height 161
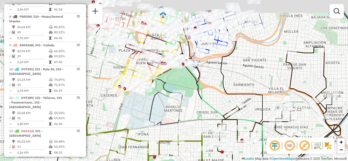
drag, startPoint x: 256, startPoint y: 74, endPoint x: 279, endPoint y: 94, distance: 31.1
click at [279, 94] on div "Janela de atendimento Grade de atendimento Capacidade Transportadoras Veículos …" at bounding box center [174, 80] width 348 height 161
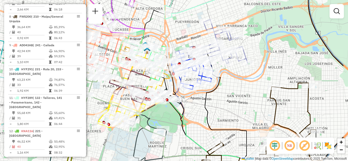
drag, startPoint x: 261, startPoint y: 84, endPoint x: 224, endPoint y: 92, distance: 37.8
click at [222, 103] on div "Janela de atendimento Grade de atendimento Capacidade Transportadoras Veículos …" at bounding box center [174, 80] width 348 height 161
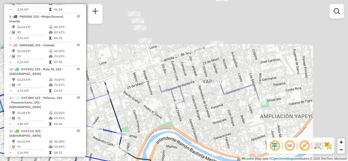
drag, startPoint x: 241, startPoint y: 78, endPoint x: 209, endPoint y: 147, distance: 76.3
click at [204, 158] on div "Janela de atendimento Grade de atendimento Capacidade Transportadoras Veículos …" at bounding box center [174, 80] width 348 height 161
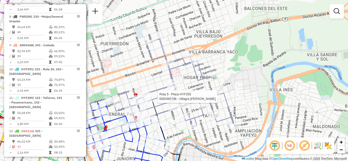
select select "**********"
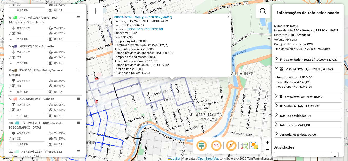
scroll to position [288, 0]
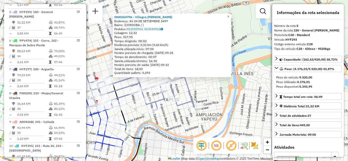
click at [218, 108] on div "0000365796 - Villagra Diego Ernesto Endereço: AV 24 DE SETIEMBRE 2497 Bairro: (…" at bounding box center [174, 80] width 348 height 161
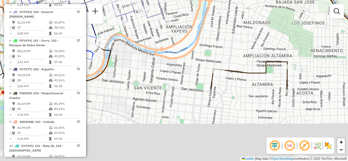
drag, startPoint x: 211, startPoint y: 131, endPoint x: 175, endPoint y: 17, distance: 119.9
click at [175, 18] on div "Janela de atendimento Grade de atendimento Capacidade Transportadoras Veículos …" at bounding box center [174, 80] width 348 height 161
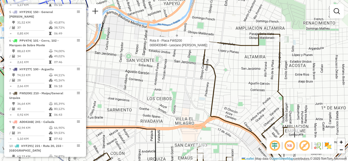
select select "**********"
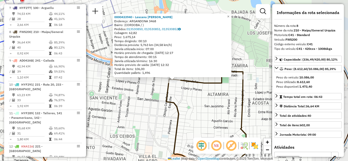
scroll to position [365, 0]
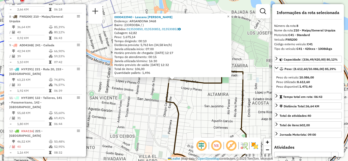
click at [153, 105] on div "0000433940 - Lescano Verónica Elizabeth Endereço: ARGANDONA 3468 Bairro: (CORDO…" at bounding box center [174, 80] width 348 height 161
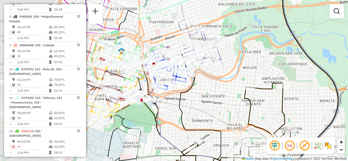
drag, startPoint x: 144, startPoint y: 102, endPoint x: 220, endPoint y: 101, distance: 76.1
click at [234, 97] on div "Janela de atendimento Grade de atendimento Capacidade Transportadoras Veículos …" at bounding box center [174, 80] width 348 height 161
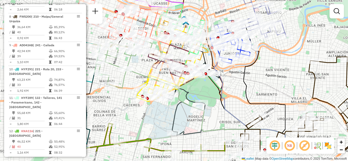
drag, startPoint x: 203, startPoint y: 107, endPoint x: 265, endPoint y: 82, distance: 67.4
click at [265, 82] on div "Janela de atendimento Grade de atendimento Capacidade Transportadoras Veículos …" at bounding box center [174, 80] width 348 height 161
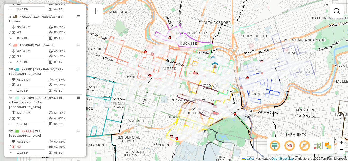
drag, startPoint x: 243, startPoint y: 80, endPoint x: 268, endPoint y: 115, distance: 42.8
click at [268, 115] on div "Janela de atendimento Grade de atendimento Capacidade Transportadoras Veículos …" at bounding box center [174, 80] width 348 height 161
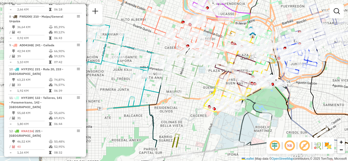
drag, startPoint x: 170, startPoint y: 111, endPoint x: 207, endPoint y: 84, distance: 45.4
click at [207, 84] on icon at bounding box center [273, 114] width 160 height 68
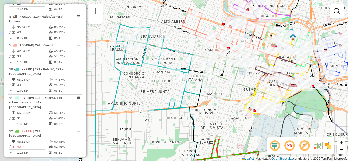
drag, startPoint x: 193, startPoint y: 101, endPoint x: 225, endPoint y: 104, distance: 32.9
click at [231, 109] on div "Janela de atendimento Grade de atendimento Capacidade Transportadoras Veículos …" at bounding box center [174, 80] width 348 height 161
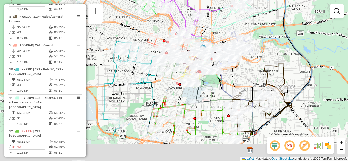
drag, startPoint x: 226, startPoint y: 134, endPoint x: 171, endPoint y: 89, distance: 70.6
click at [172, 89] on div "Rota 13 - Placa KNA119 0000466042 - Barrionuevo Cecilia Gabriela Janela de aten…" at bounding box center [174, 80] width 348 height 161
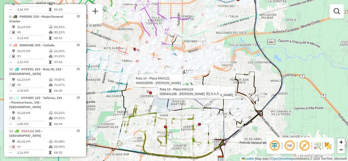
drag, startPoint x: 179, startPoint y: 141, endPoint x: 181, endPoint y: 114, distance: 26.8
click at [181, 114] on div "Rota 13 - Placa KNA119 0000466042 - Barrionuevo Cecilia Gabriela Rota 14 - Plac…" at bounding box center [174, 80] width 348 height 161
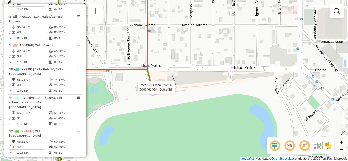
select select "**********"
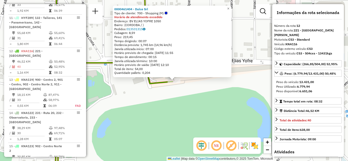
scroll to position [480, 0]
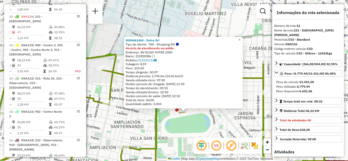
click at [214, 121] on div "0000461404 - Dulce Srl Tipo de cliente: 700 - Shopping (M) Horário de atendimen…" at bounding box center [174, 80] width 348 height 161
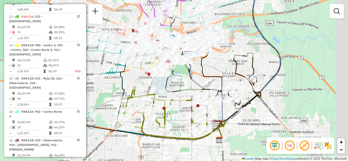
drag, startPoint x: 262, startPoint y: 122, endPoint x: 220, endPoint y: 107, distance: 45.0
click at [220, 107] on icon at bounding box center [205, 88] width 39 height 104
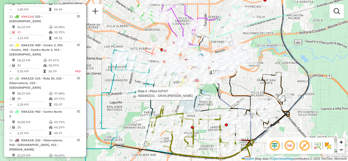
drag, startPoint x: 183, startPoint y: 91, endPoint x: 194, endPoint y: 96, distance: 12.4
click at [194, 96] on div at bounding box center [192, 93] width 13 height 5
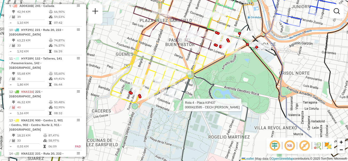
select select "**********"
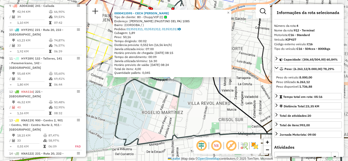
scroll to position [264, 0]
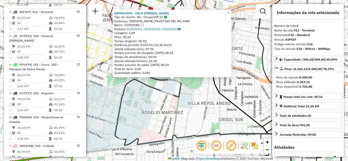
click at [222, 107] on div "0000413595 - CECH LAURA ORFILIA Tipo de cliente: 80 - Chopp/VIP (C) Endereço: D…" at bounding box center [174, 80] width 348 height 161
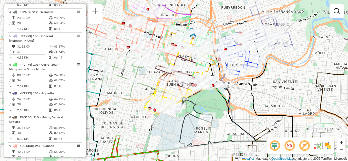
drag, startPoint x: 210, startPoint y: 83, endPoint x: 224, endPoint y: 104, distance: 25.0
click at [224, 105] on div "Janela de atendimento Grade de atendimento Capacidade Transportadoras Veículos …" at bounding box center [174, 80] width 348 height 161
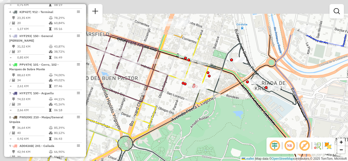
drag, startPoint x: 222, startPoint y: 134, endPoint x: 229, endPoint y: 144, distance: 13.2
click at [229, 144] on div "Janela de atendimento Grade de atendimento Capacidade Transportadoras Veículos …" at bounding box center [174, 80] width 348 height 161
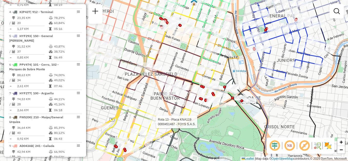
select select "**********"
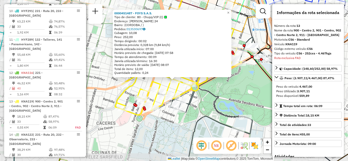
scroll to position [509, 0]
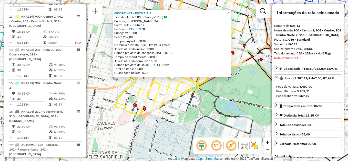
click at [239, 99] on div "0000451487 - FOYS S.A.S. Tipo de cliente: 80 - Chopp/VIP (C) Endereço: JOSE MAN…" at bounding box center [174, 80] width 348 height 161
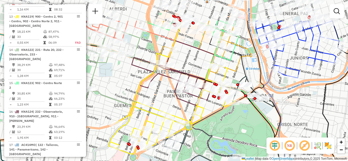
drag, startPoint x: 242, startPoint y: 90, endPoint x: 226, endPoint y: 133, distance: 46.3
click at [226, 135] on div "Janela de atendimento Grade de atendimento Capacidade Transportadoras Veículos …" at bounding box center [174, 80] width 348 height 161
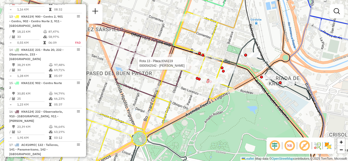
select select "**********"
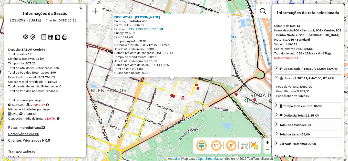
select select "**********"
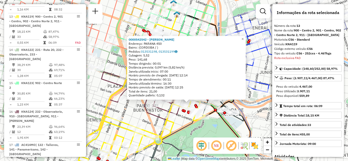
click at [207, 131] on div "0000542542 - Minaya Salazar Rocio Pilar Endereço: PARANA 450 Bairro: (CORDOBA /…" at bounding box center [174, 80] width 348 height 161
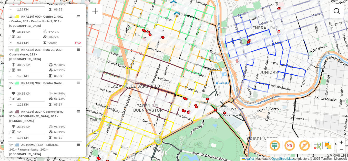
select select "**********"
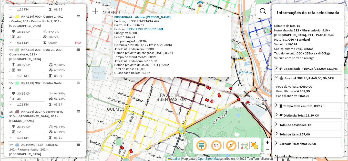
scroll to position [526, 0]
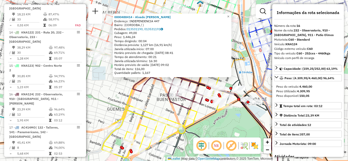
click at [214, 124] on div "0000488414 - Alvado Jorgelina Soledad Endereço: INDEPENDENCIA 447 Bairro: (CORD…" at bounding box center [174, 80] width 348 height 161
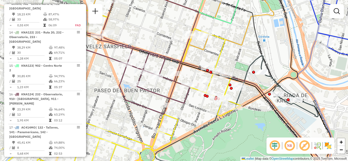
drag, startPoint x: 200, startPoint y: 105, endPoint x: 200, endPoint y: 118, distance: 12.8
click at [200, 118] on div "Janela de atendimento Grade de atendimento Capacidade Transportadoras Veículos …" at bounding box center [174, 80] width 348 height 161
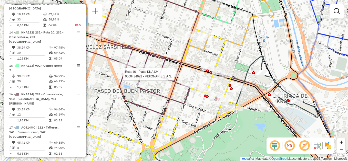
select select "**********"
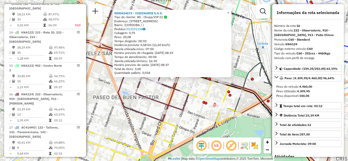
click at [183, 118] on div "0000434673 - VISIONARIE S.A.S. Tipo de cliente: 80 - Chopp/VIP (C) Endereço: BO…" at bounding box center [174, 80] width 348 height 161
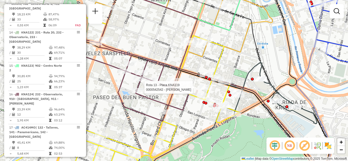
select select "**********"
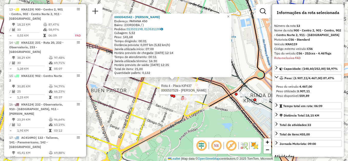
scroll to position [509, 0]
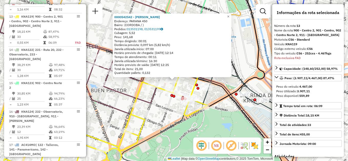
click at [160, 111] on div "0000542542 - Minaya Salazar Rocio Pilar Endereço: PARANA 450 Bairro: (CORDOBA /…" at bounding box center [174, 80] width 348 height 161
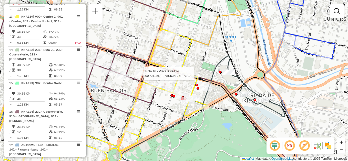
select select "**********"
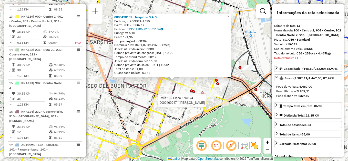
scroll to position [526, 0]
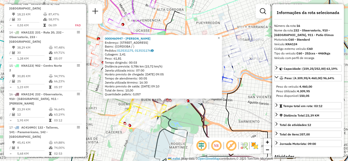
click at [230, 102] on div "0000460947 - Sandoval Claudia Elizabet Endereço: BULEVAR CHACABUCO 635 Bairro: …" at bounding box center [174, 80] width 348 height 161
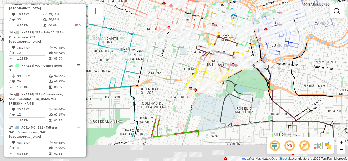
drag, startPoint x: 111, startPoint y: 95, endPoint x: 168, endPoint y: 57, distance: 67.5
click at [168, 57] on icon at bounding box center [175, 55] width 69 height 50
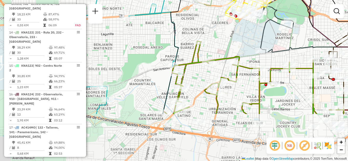
drag, startPoint x: 158, startPoint y: 124, endPoint x: 137, endPoint y: 64, distance: 63.5
click at [137, 64] on div "Rota 14 - Placa KNA122 0000183080 - Molina Gladys Janela de atendimento Grade d…" at bounding box center [174, 80] width 348 height 161
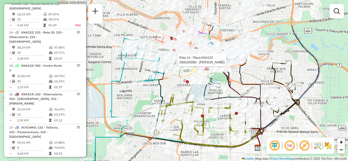
drag, startPoint x: 148, startPoint y: 59, endPoint x: 152, endPoint y: 101, distance: 42.0
click at [152, 101] on div "Rota 14 - Placa KNA122 0000183080 - Molina Gladys Janela de atendimento Grade d…" at bounding box center [174, 80] width 348 height 161
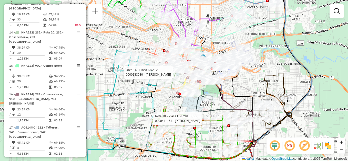
drag, startPoint x: 192, startPoint y: 99, endPoint x: 180, endPoint y: 112, distance: 17.0
click at [180, 112] on div "Rota 14 - Placa KNA122 0000183080 - Molina Gladys Rota 10 - Placa HYF291 000044…" at bounding box center [174, 80] width 348 height 161
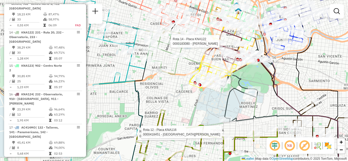
drag, startPoint x: 188, startPoint y: 97, endPoint x: 226, endPoint y: 126, distance: 47.8
click at [226, 126] on div "Rota 14 - Placa KNA122 0000183080 - Molina Gladys Rota 10 - Placa HYF291 000044…" at bounding box center [174, 80] width 348 height 161
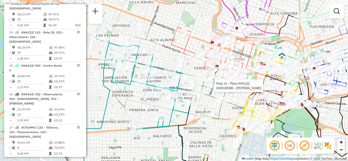
drag, startPoint x: 154, startPoint y: 78, endPoint x: 175, endPoint y: 104, distance: 33.9
click at [175, 107] on div "Rota 14 - Placa KNA122 0000183080 - Molina Gladys Rota 10 - Placa HYF291 000044…" at bounding box center [174, 80] width 348 height 161
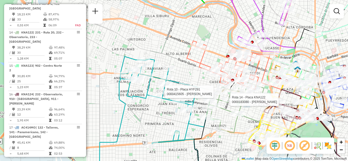
select select "**********"
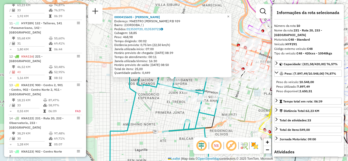
scroll to position [418, 0]
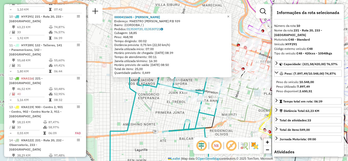
click at [207, 131] on icon at bounding box center [166, 111] width 113 height 132
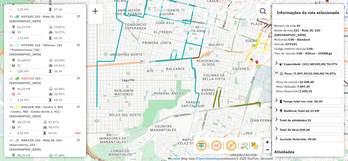
drag, startPoint x: 175, startPoint y: 149, endPoint x: 161, endPoint y: 80, distance: 70.8
click at [161, 80] on div "Janela de atendimento Grade de atendimento Capacidade Transportadoras Veículos …" at bounding box center [174, 80] width 348 height 161
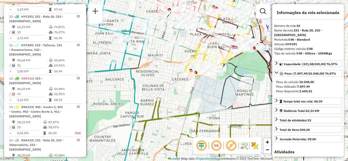
drag, startPoint x: 199, startPoint y: 109, endPoint x: 138, endPoint y: 124, distance: 62.0
click at [138, 124] on icon at bounding box center [222, 154] width 201 height 67
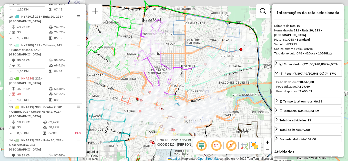
drag, startPoint x: 216, startPoint y: 83, endPoint x: 210, endPoint y: 91, distance: 9.5
click at [210, 91] on div "Rota 10 - Placa HYF291 0000441161 - Cesar Maria Eugenia Rota 12 - Placa KNA116 …" at bounding box center [174, 80] width 348 height 161
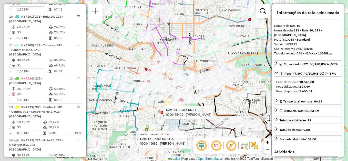
drag, startPoint x: 176, startPoint y: 83, endPoint x: 187, endPoint y: 68, distance: 19.0
click at [187, 68] on div "Rota 10 - Placa HYF291 0000441161 - Cesar Maria Eugenia Rota 12 - Placa KNA116 …" at bounding box center [174, 80] width 348 height 161
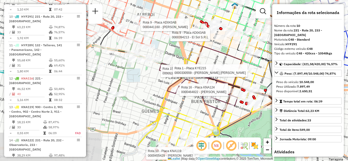
drag, startPoint x: 181, startPoint y: 96, endPoint x: 201, endPoint y: 67, distance: 34.6
click at [216, 65] on div "Rota 10 - Placa HYF291 0000441161 - Cesar Maria Eugenia Rota 12 - Placa KNA116 …" at bounding box center [174, 80] width 348 height 161
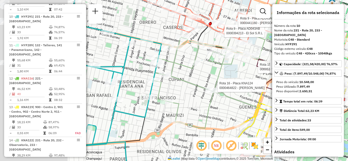
drag, startPoint x: 120, startPoint y: 67, endPoint x: 203, endPoint y: 66, distance: 82.8
click at [203, 66] on div "Rota 10 - Placa HYF291 0000441161 - Cesar Maria Eugenia Rota 12 - Placa KNA116 …" at bounding box center [174, 80] width 348 height 161
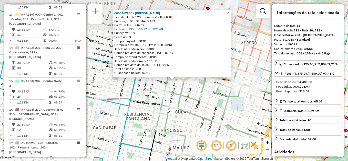
scroll to position [526, 0]
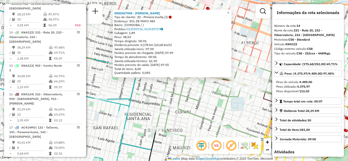
click at [246, 111] on div "0000367908 - Olmedo Lorena De Lourdes Tipo de cliente: 20 - Primera Vuelta (J) …" at bounding box center [174, 80] width 348 height 161
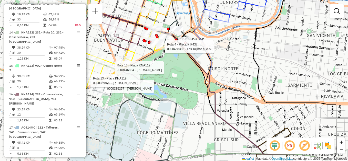
select select "**********"
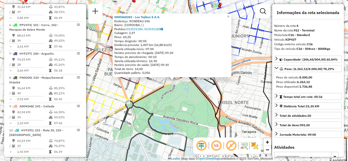
scroll to position [264, 0]
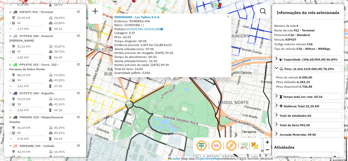
click at [198, 119] on div "0000468382 - Los Tajibos S.A.S. Endereço: RONDEAU 696 Bairro: (CORDOBA / ) Pedi…" at bounding box center [174, 80] width 348 height 161
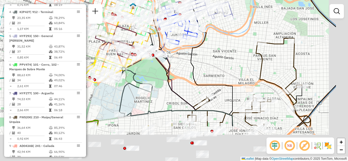
drag, startPoint x: 243, startPoint y: 134, endPoint x: 149, endPoint y: 54, distance: 123.6
click at [189, 55] on icon at bounding box center [210, 65] width 43 height 121
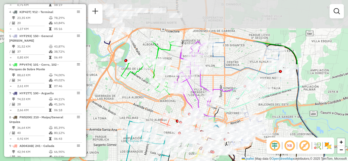
drag, startPoint x: 259, startPoint y: 52, endPoint x: 219, endPoint y: 115, distance: 74.4
click at [233, 111] on icon at bounding box center [260, 87] width 70 height 49
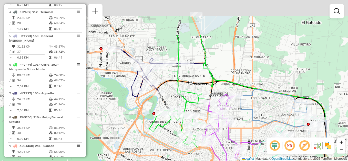
drag, startPoint x: 217, startPoint y: 74, endPoint x: 246, endPoint y: 127, distance: 60.5
click at [247, 126] on div "Rota 8 - Placa FWS200 0000410281 - Pou Erica Del Valle Rota 8 - Placa FWS200 00…" at bounding box center [174, 80] width 348 height 161
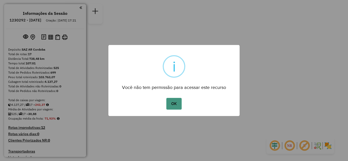
click at [175, 103] on button "OK" at bounding box center [173, 104] width 15 height 12
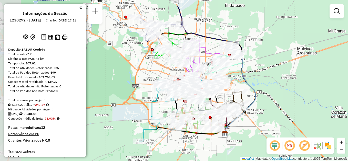
drag, startPoint x: 158, startPoint y: 123, endPoint x: 195, endPoint y: 147, distance: 44.5
click at [195, 147] on div "Janela de atendimento Grade de atendimento Capacidade Transportadoras Veículos …" at bounding box center [174, 80] width 348 height 161
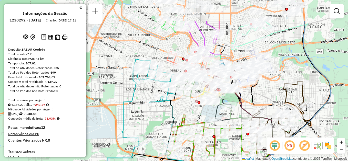
drag, startPoint x: 301, startPoint y: 116, endPoint x: 312, endPoint y: 144, distance: 29.5
click at [312, 144] on hb-router-mapa "Informações da Sessão 1230292 - [DATE] Criação: [DATE] 17:21 Depósito: SAZ AR C…" at bounding box center [174, 80] width 348 height 161
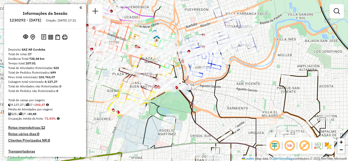
drag, startPoint x: 251, startPoint y: 79, endPoint x: 263, endPoint y: 107, distance: 29.7
click at [263, 106] on div "Janela de atendimento Grade de atendimento Capacidade Transportadoras Veículos …" at bounding box center [174, 80] width 348 height 161
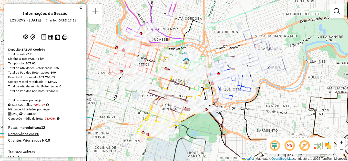
drag, startPoint x: 217, startPoint y: 105, endPoint x: 247, endPoint y: 123, distance: 35.4
click at [246, 123] on icon at bounding box center [264, 128] width 43 height 136
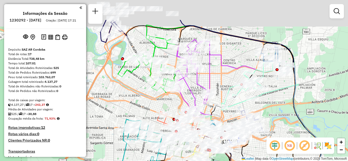
drag, startPoint x: 231, startPoint y: 26, endPoint x: 225, endPoint y: 64, distance: 37.9
click at [225, 64] on div "Janela de atendimento Grade de atendimento Capacidade Transportadoras Veículos …" at bounding box center [174, 80] width 348 height 161
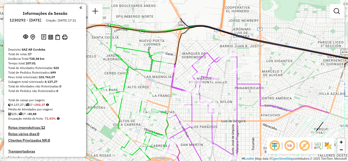
drag, startPoint x: 183, startPoint y: 87, endPoint x: 241, endPoint y: 122, distance: 68.1
click at [241, 122] on div "Janela de atendimento Grade de atendimento Capacidade Transportadoras Veículos …" at bounding box center [174, 80] width 348 height 161
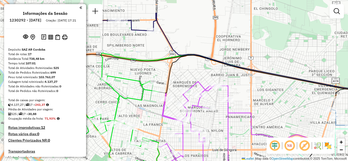
drag, startPoint x: 182, startPoint y: 113, endPoint x: 172, endPoint y: 141, distance: 29.8
click at [172, 144] on div "Janela de atendimento Grade de atendimento Capacidade Transportadoras Veículos …" at bounding box center [174, 80] width 348 height 161
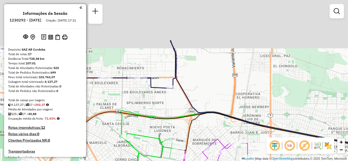
drag, startPoint x: 206, startPoint y: 48, endPoint x: 230, endPoint y: 108, distance: 64.9
click at [229, 108] on div "Janela de atendimento Grade de atendimento Capacidade Transportadoras Veículos …" at bounding box center [174, 80] width 348 height 161
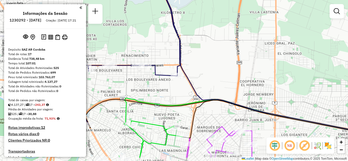
drag, startPoint x: 212, startPoint y: 54, endPoint x: 210, endPoint y: 35, distance: 19.6
click at [210, 35] on div "Janela de atendimento Grade de atendimento Capacidade Transportadoras Veículos …" at bounding box center [174, 80] width 348 height 161
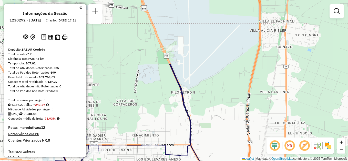
drag, startPoint x: 220, startPoint y: 41, endPoint x: 230, endPoint y: 121, distance: 80.6
click at [230, 121] on div "Janela de atendimento Grade de atendimento Capacidade Transportadoras Veículos …" at bounding box center [174, 80] width 348 height 161
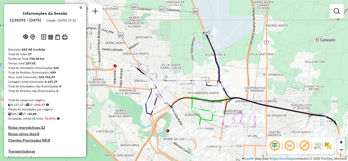
drag, startPoint x: 224, startPoint y: 121, endPoint x: 232, endPoint y: 77, distance: 44.2
click at [232, 77] on div "Janela de atendimento Grade de atendimento Capacidade Transportadoras Veículos …" at bounding box center [174, 80] width 348 height 161
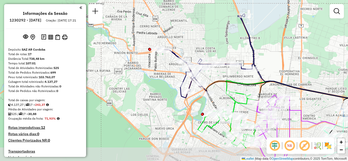
drag, startPoint x: 182, startPoint y: 99, endPoint x: 217, endPoint y: 83, distance: 38.4
click at [217, 83] on icon at bounding box center [290, 121] width 169 height 80
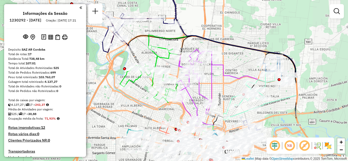
drag, startPoint x: 244, startPoint y: 86, endPoint x: 158, endPoint y: 44, distance: 96.0
click at [158, 46] on icon at bounding box center [148, 74] width 57 height 56
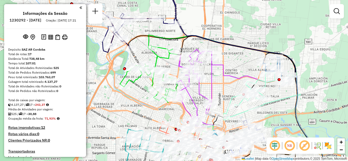
drag, startPoint x: 220, startPoint y: 88, endPoint x: 214, endPoint y: 74, distance: 15.9
click at [214, 74] on div "Janela de atendimento Grade de atendimento Capacidade Transportadoras Veículos …" at bounding box center [174, 80] width 348 height 161
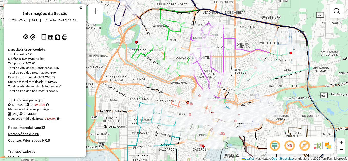
drag, startPoint x: 271, startPoint y: 72, endPoint x: 298, endPoint y: 95, distance: 35.7
click at [298, 95] on div "Janela de atendimento Grade de atendimento Capacidade Transportadoras Veículos …" at bounding box center [174, 80] width 348 height 161
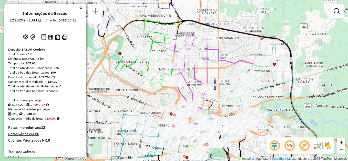
drag, startPoint x: 240, startPoint y: 57, endPoint x: 212, endPoint y: 19, distance: 47.5
click at [213, 20] on div "Janela de atendimento Grade de atendimento Capacidade Transportadoras Veículos …" at bounding box center [174, 80] width 348 height 161
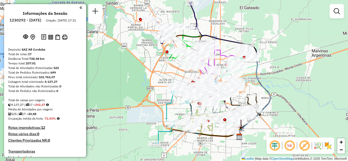
drag, startPoint x: 255, startPoint y: 96, endPoint x: 246, endPoint y: 64, distance: 33.5
click at [246, 64] on div "Janela de atendimento Grade de atendimento Capacidade Transportadoras Veículos …" at bounding box center [174, 80] width 348 height 161
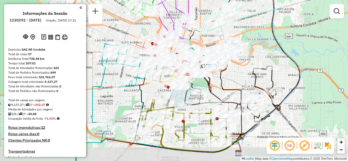
drag, startPoint x: 245, startPoint y: 68, endPoint x: 265, endPoint y: 54, distance: 24.5
click at [265, 54] on div "Janela de atendimento Grade de atendimento Capacidade Transportadoras Veículos …" at bounding box center [174, 80] width 348 height 161
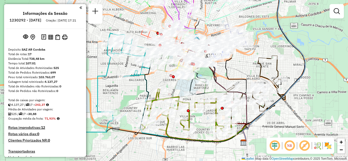
drag, startPoint x: 286, startPoint y: 81, endPoint x: 291, endPoint y: 69, distance: 12.9
click at [291, 69] on div "Janela de atendimento Grade de atendimento Capacidade Transportadoras Veículos …" at bounding box center [174, 80] width 348 height 161
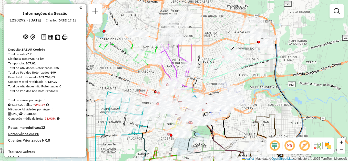
drag, startPoint x: 295, startPoint y: 22, endPoint x: 291, endPoint y: 84, distance: 62.2
click at [292, 84] on div "Janela de atendimento Grade de atendimento Capacidade Transportadoras Veículos …" at bounding box center [174, 80] width 348 height 161
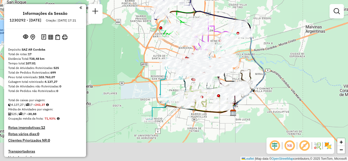
drag, startPoint x: 274, startPoint y: 89, endPoint x: 273, endPoint y: 61, distance: 28.5
click at [273, 61] on div "Janela de atendimento Grade de atendimento Capacidade Transportadoras Veículos …" at bounding box center [174, 80] width 348 height 161
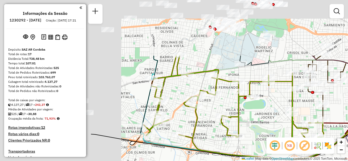
drag, startPoint x: 123, startPoint y: 86, endPoint x: 262, endPoint y: 163, distance: 158.8
click at [262, 161] on html "Aguarde... Pop-up bloqueado! Seu navegador bloqueou automáticamente a abertura …" at bounding box center [174, 80] width 348 height 161
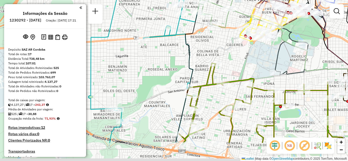
drag, startPoint x: 188, startPoint y: 104, endPoint x: 166, endPoint y: 73, distance: 38.3
click at [166, 73] on div "Janela de atendimento Grade de atendimento Capacidade Transportadoras Veículos …" at bounding box center [174, 80] width 348 height 161
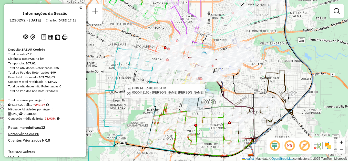
drag, startPoint x: 306, startPoint y: 58, endPoint x: 279, endPoint y: 45, distance: 30.2
click at [279, 45] on div "Rota 13 - Placa KNA119 0000466042 - [PERSON_NAME] [PERSON_NAME] 13 - Placa KNA1…" at bounding box center [174, 80] width 348 height 161
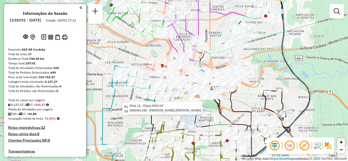
drag, startPoint x: 307, startPoint y: 37, endPoint x: 304, endPoint y: 55, distance: 17.7
click at [304, 55] on div "Rota 13 - Placa KNA119 0000466042 - [PERSON_NAME] [PERSON_NAME] 13 - Placa KNA1…" at bounding box center [174, 80] width 348 height 161
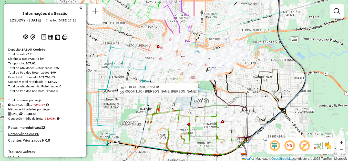
drag, startPoint x: 288, startPoint y: 76, endPoint x: 284, endPoint y: 57, distance: 18.9
click at [284, 57] on div "Rota 13 - Placa KNA119 0000466042 - [PERSON_NAME] [PERSON_NAME] 13 - Placa KNA1…" at bounding box center [174, 80] width 348 height 161
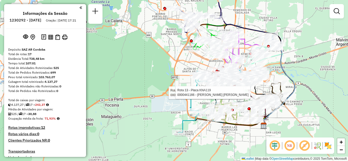
drag, startPoint x: 293, startPoint y: 42, endPoint x: 286, endPoint y: 60, distance: 20.1
click at [286, 60] on div "Rota 13 - Placa KNA119 0000466042 - [PERSON_NAME] [PERSON_NAME] 13 - Placa KNA1…" at bounding box center [174, 80] width 348 height 161
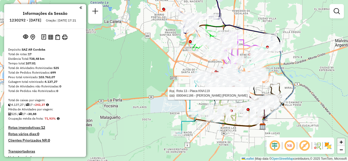
click at [340, 143] on span "+" at bounding box center [341, 142] width 3 height 6
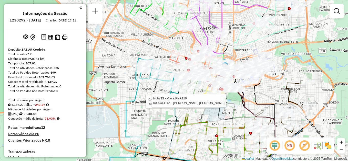
drag, startPoint x: 183, startPoint y: 64, endPoint x: 68, endPoint y: 47, distance: 116.5
click at [68, 47] on hb-router-mapa "Informações da Sessão 1230292 - [DATE] Criação: [DATE] 17:21 Depósito: SAZ AR C…" at bounding box center [174, 80] width 348 height 161
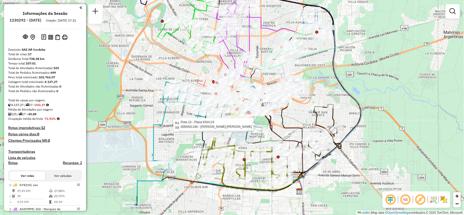
drag, startPoint x: 345, startPoint y: 0, endPoint x: 316, endPoint y: 89, distance: 93.2
click at [316, 89] on div "Rota 13 - Placa KNA119 0000466042 - [PERSON_NAME] [PERSON_NAME] 13 - Placa KNA1…" at bounding box center [232, 107] width 464 height 215
